Goal: Contribute content: Add original content to the website for others to see

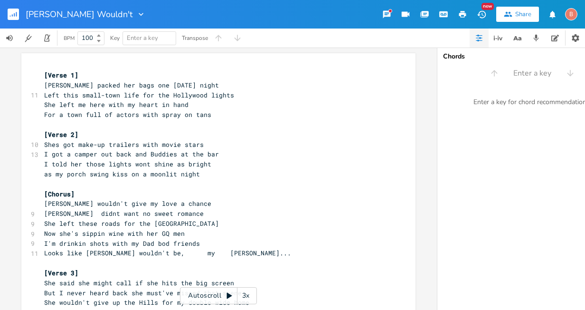
scroll to position [303, 0]
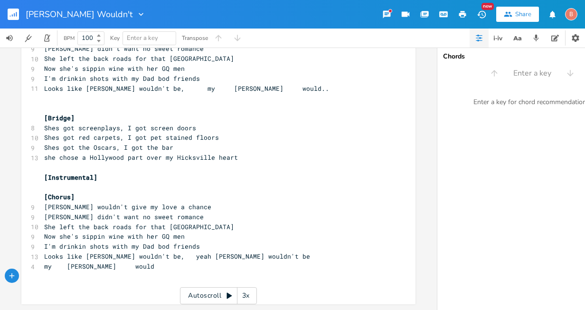
click at [13, 11] on rect "button" at bounding box center [13, 14] width 11 height 11
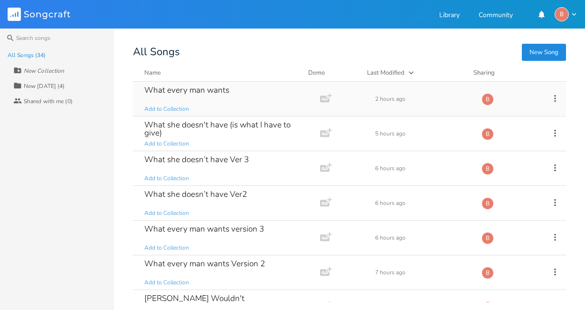
click at [211, 90] on div "What every man wants" at bounding box center [186, 90] width 85 height 8
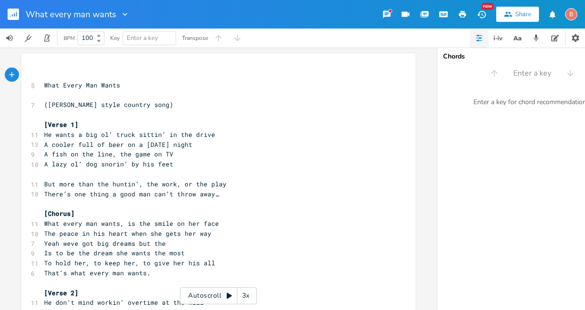
click at [164, 105] on pre "([PERSON_NAME] style country song)" at bounding box center [213, 105] width 343 height 10
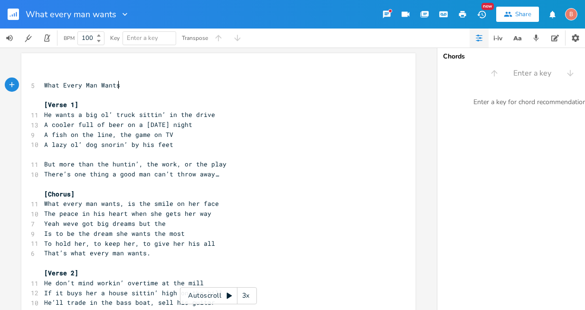
click at [109, 115] on span "He wants a big ol’ truck sittin’ in the drive" at bounding box center [129, 114] width 171 height 9
type textarea "e"
click at [171, 125] on span "A cooler full of beer on a [DATE] night" at bounding box center [118, 124] width 148 height 9
type textarea "[DATE]"
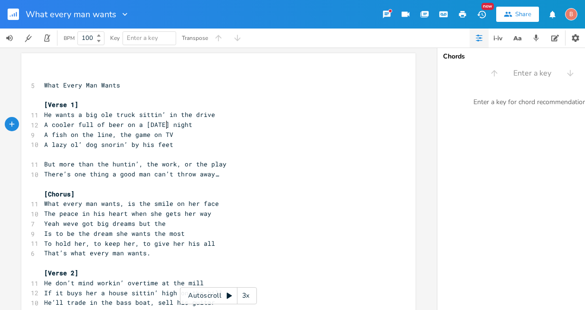
scroll to position [0, 17]
click at [127, 134] on span "A fish on the line, the game on TV" at bounding box center [108, 134] width 129 height 9
type textarea "a"
click at [118, 135] on span "A fish on the line,a game on TV" at bounding box center [103, 134] width 118 height 9
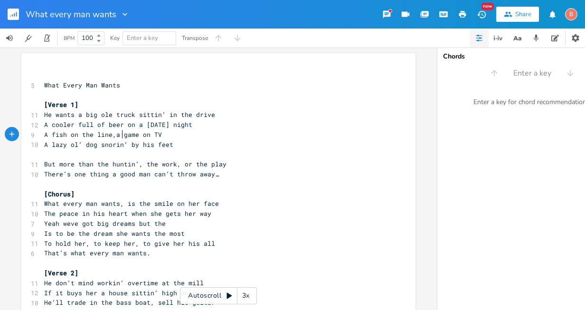
scroll to position [0, 1]
click at [77, 144] on span "A lazy ol’ dog snorin’ by his feet" at bounding box center [108, 144] width 129 height 9
type textarea "d"
click at [123, 145] on span "A lazy old dog snorin’ by his feet" at bounding box center [108, 144] width 129 height 9
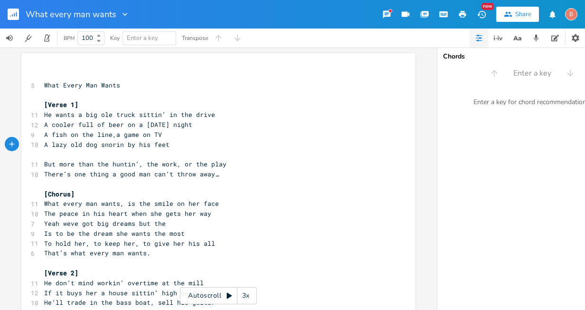
click at [160, 225] on span "Yeah weve got big dreams but the" at bounding box center [105, 223] width 122 height 9
type textarea "chase dreams"
click at [59, 223] on span "Yeah we chase dreams" at bounding box center [82, 223] width 76 height 9
click at [49, 222] on span "we chase dreams" at bounding box center [72, 223] width 57 height 9
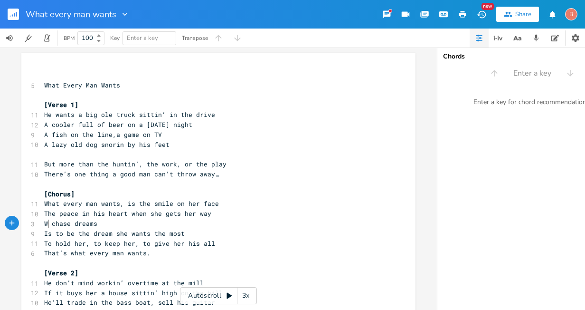
type textarea "We"
click at [100, 224] on span "We chase dreams" at bounding box center [72, 223] width 57 height 9
click at [98, 225] on span "We chase dreams" at bounding box center [72, 223] width 57 height 9
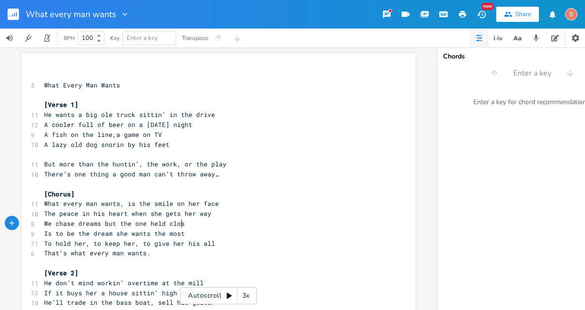
type textarea "but the one held close"
click at [47, 244] on span "To hold her, to keep her, to give her his all" at bounding box center [129, 243] width 171 height 9
type textarea "Just t"
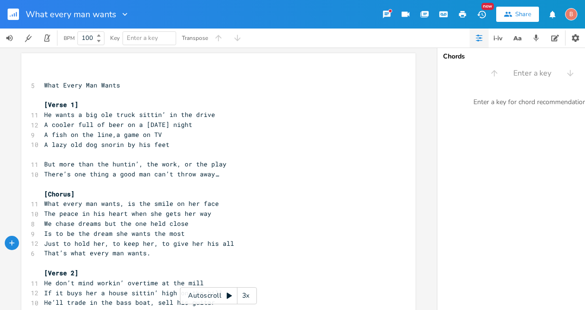
click at [147, 243] on span "Just to hold her, to keep her, to give her his all" at bounding box center [139, 243] width 190 height 9
type textarea "kiss her"
click at [103, 245] on span "Just to hold her,kiss her, to give her his all" at bounding box center [131, 243] width 175 height 9
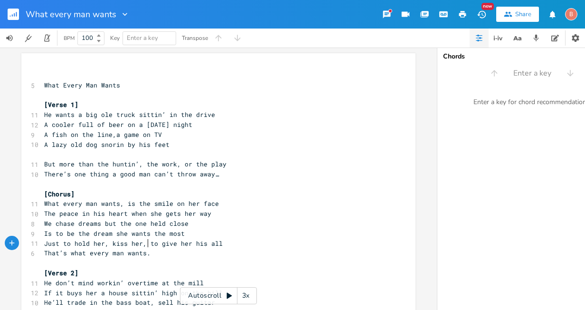
click at [146, 245] on span "Just to hold her, kiss her, to give her his all" at bounding box center [133, 243] width 179 height 9
click at [215, 244] on pre "Just to hold her, kiss her,to give her his all" at bounding box center [213, 243] width 343 height 10
type textarea "kow"
type textarea "now youre"
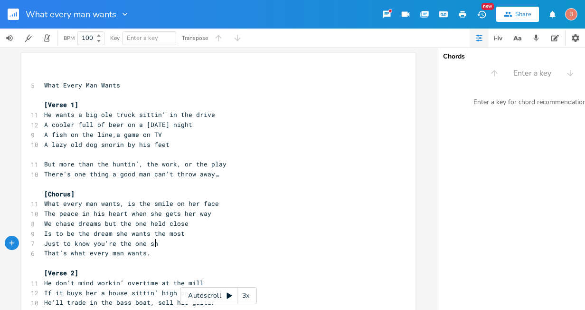
scroll to position [0, 41]
type textarea "'re the one she"
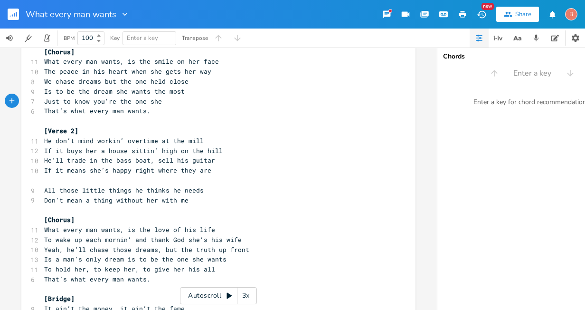
scroll to position [142, 0]
click at [50, 142] on span "He don’t mind workin’ overtime at the mill" at bounding box center [124, 140] width 160 height 9
click at [152, 141] on span "He don’t mind workin’ overtime at the mill" at bounding box center [124, 140] width 160 height 9
type textarea "7 days"
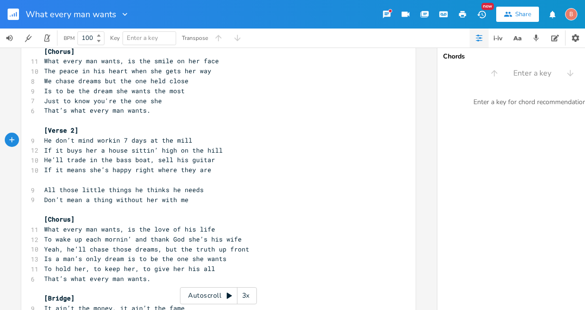
click at [152, 149] on span "If it buys her a house sittin’ high on the hill" at bounding box center [133, 150] width 179 height 9
click at [170, 149] on span "If it buys her a house high on the hill" at bounding box center [120, 150] width 152 height 9
type textarea "on [GEOGRAPHIC_DATA]"
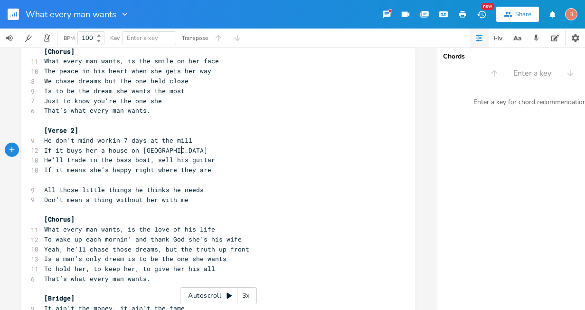
drag, startPoint x: 126, startPoint y: 161, endPoint x: 133, endPoint y: 162, distance: 7.7
click at [126, 161] on span "He’ll trade in the bass boat, sell his guitar" at bounding box center [129, 159] width 171 height 9
click at [163, 161] on span "He’ll trade in the boat, sell his guitar" at bounding box center [120, 159] width 152 height 9
type textarea "a few"
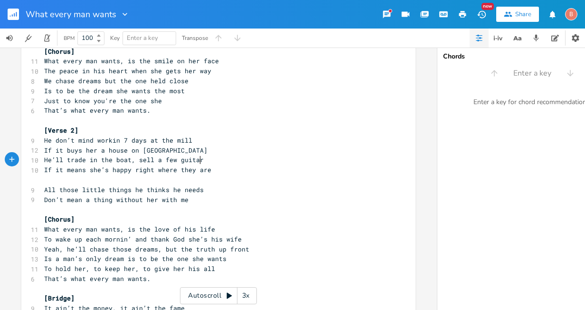
click at [195, 161] on span "He’ll trade in the boat, sell a few guitar" at bounding box center [124, 159] width 160 height 9
type textarea "s"
click at [203, 170] on span "If it means she’s happy right where they are" at bounding box center [127, 169] width 167 height 9
type textarea "they need the money"
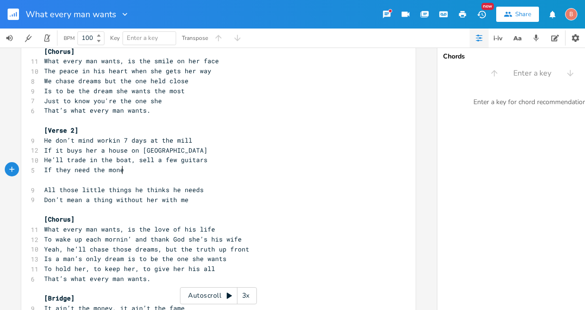
scroll to position [0, 61]
click at [133, 161] on span "He’ll trade in the boat, sell a few guitars" at bounding box center [125, 159] width 163 height 9
click at [131, 163] on span "He’ll trade in the boat, sell a few guitars" at bounding box center [125, 159] width 163 height 9
click at [129, 173] on pre "If they need the money" at bounding box center [213, 170] width 343 height 10
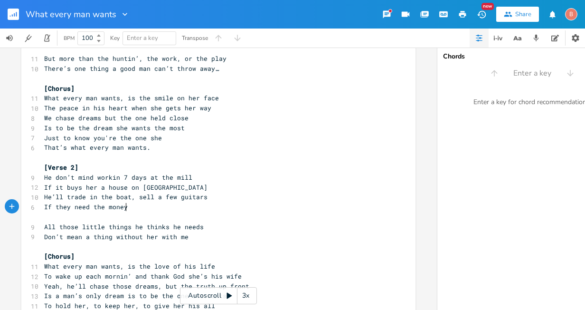
scroll to position [95, 0]
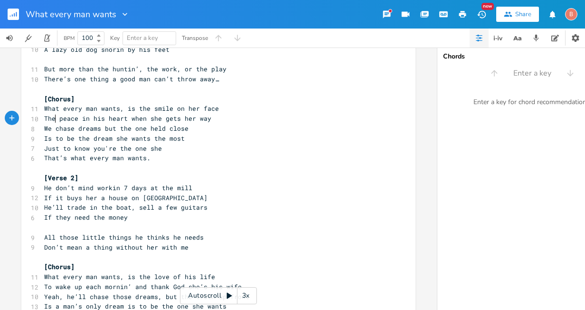
click at [52, 121] on span "The peace in his heart when she gets her way" at bounding box center [127, 118] width 167 height 9
type textarea "at"
click at [125, 120] on span "That peace in his heart when she gets her way" at bounding box center [129, 118] width 171 height 9
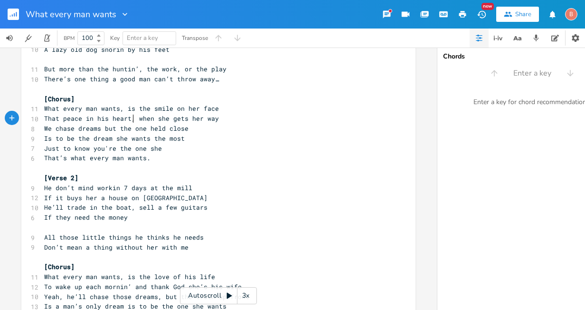
type textarea ","
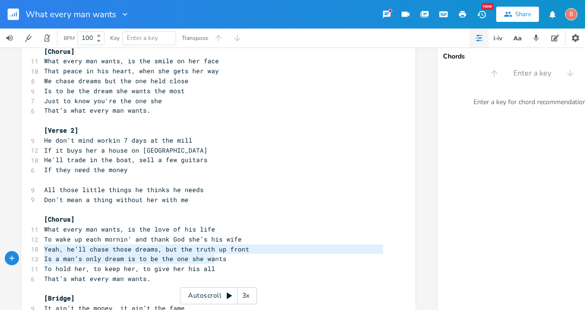
type textarea "Yeah, he’ll chase those dreams, but the truth up front Is a man’s only dream is…"
drag, startPoint x: 41, startPoint y: 249, endPoint x: 220, endPoint y: 262, distance: 179.5
click at [220, 262] on div "​ 5 What Every Man Wants ​ [Verse 1] 11 He wants a big ole truck sittin’ in the…" at bounding box center [213, 194] width 343 height 533
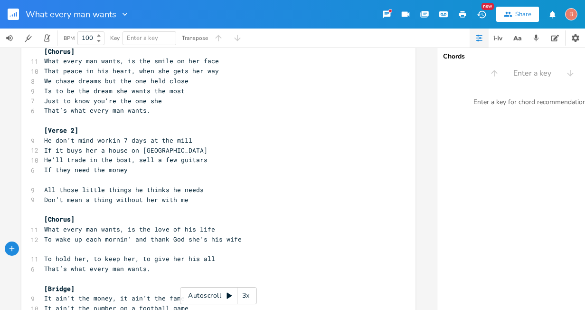
type textarea "​"
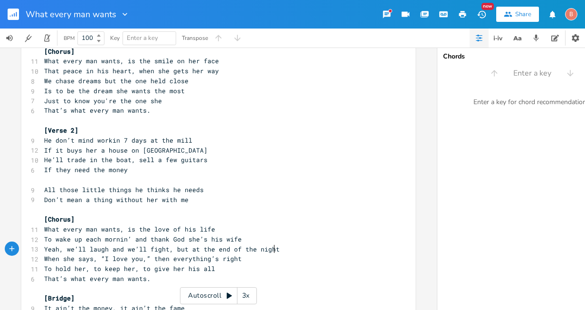
click at [271, 251] on pre "Yeah, we’ll laugh and we’ll fight, but at the end of the night" at bounding box center [213, 249] width 343 height 10
type textarea "e day"
click at [236, 260] on pre "When she says, “I love you,” then everything’s right" at bounding box center [213, 259] width 343 height 10
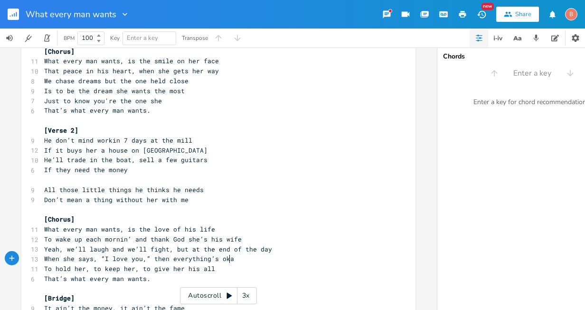
type textarea "okay"
click at [92, 259] on span "When she says, “I love you,” then everything’s okay" at bounding box center [141, 258] width 194 height 9
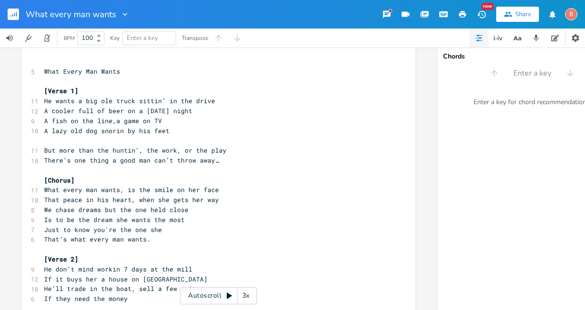
scroll to position [0, 0]
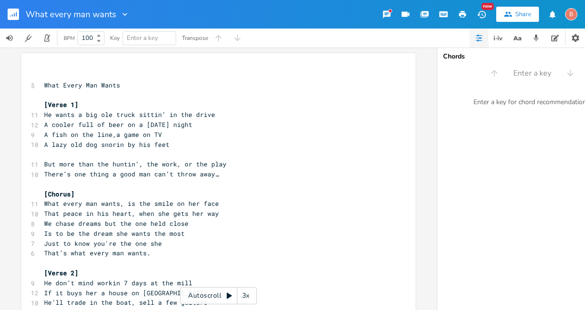
type textarea "we both say"
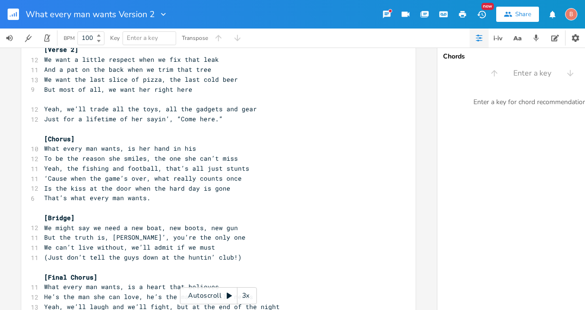
scroll to position [248, 0]
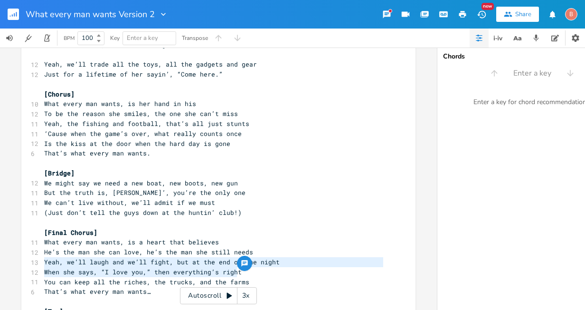
drag, startPoint x: 42, startPoint y: 262, endPoint x: 269, endPoint y: 268, distance: 226.6
click at [269, 268] on div "​ [Verse 1] 11 We want a big-screen TV hangin’ on the wall 10 Remote in our han…" at bounding box center [213, 83] width 343 height 523
type textarea "Yeah, we’ll laugh and we’ll fight, but at the end of the night When she says, “…"
